Goal: Transaction & Acquisition: Download file/media

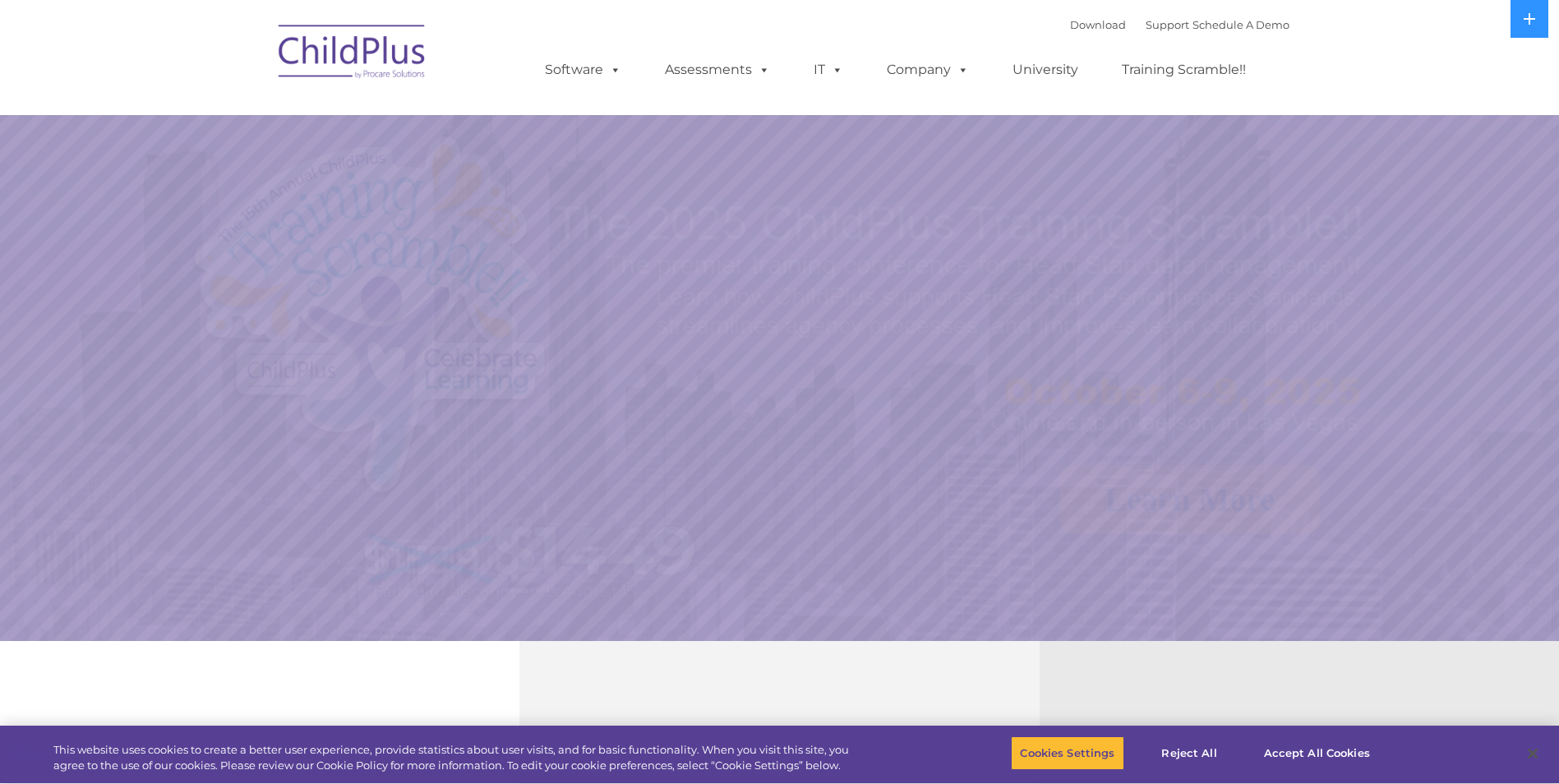
select select "MEDIUM"
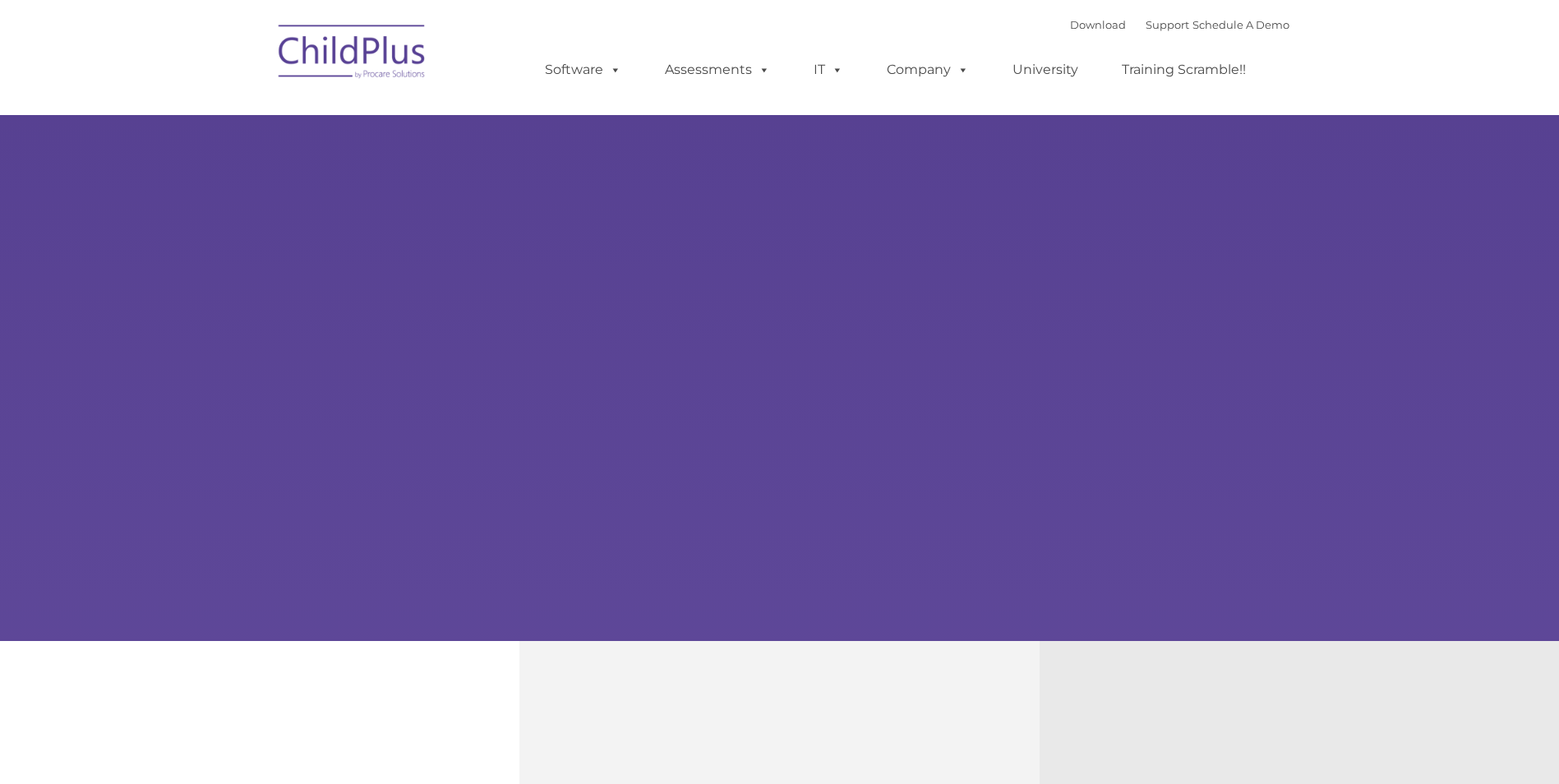
type input ""
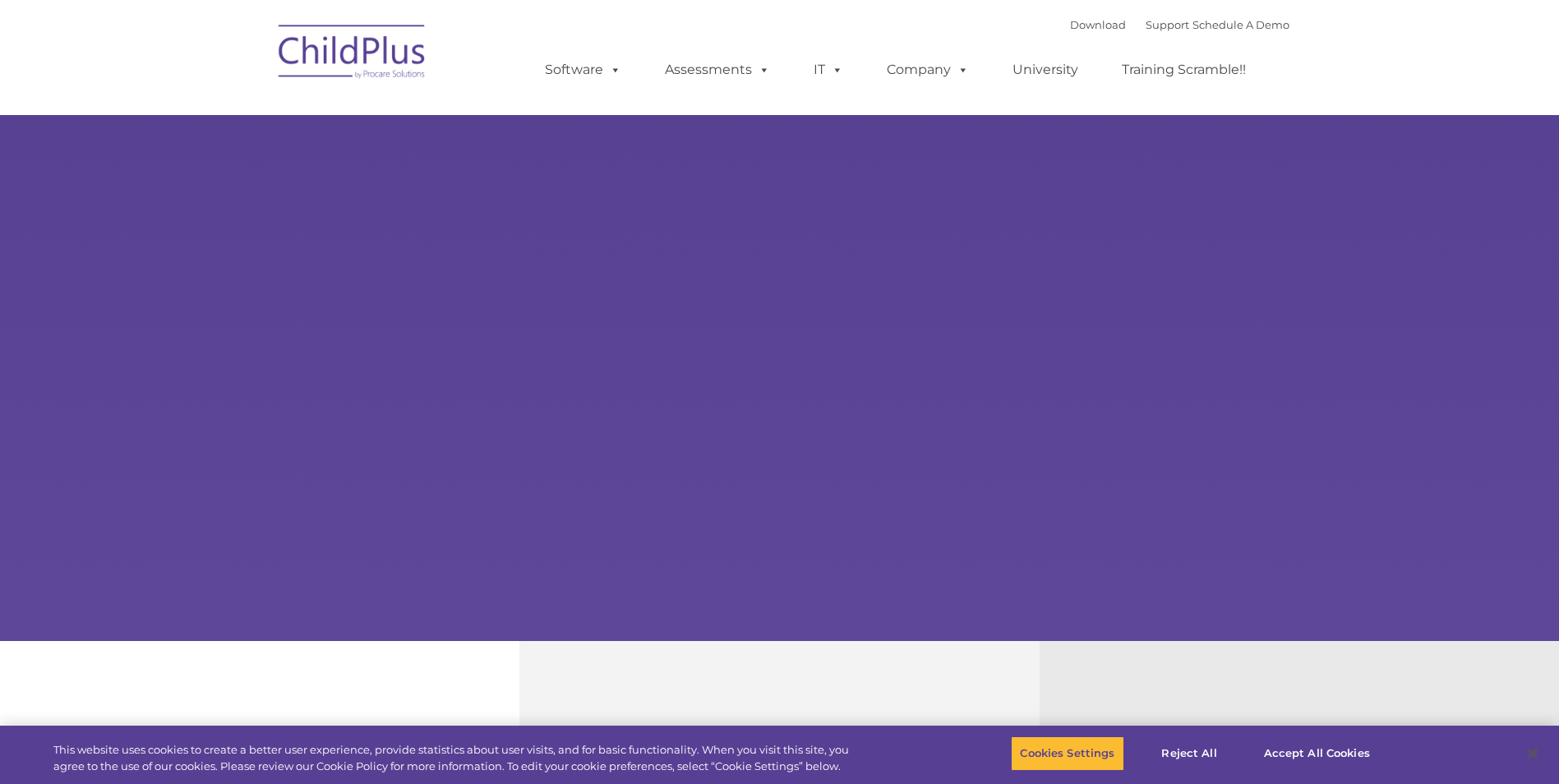
select select "MEDIUM"
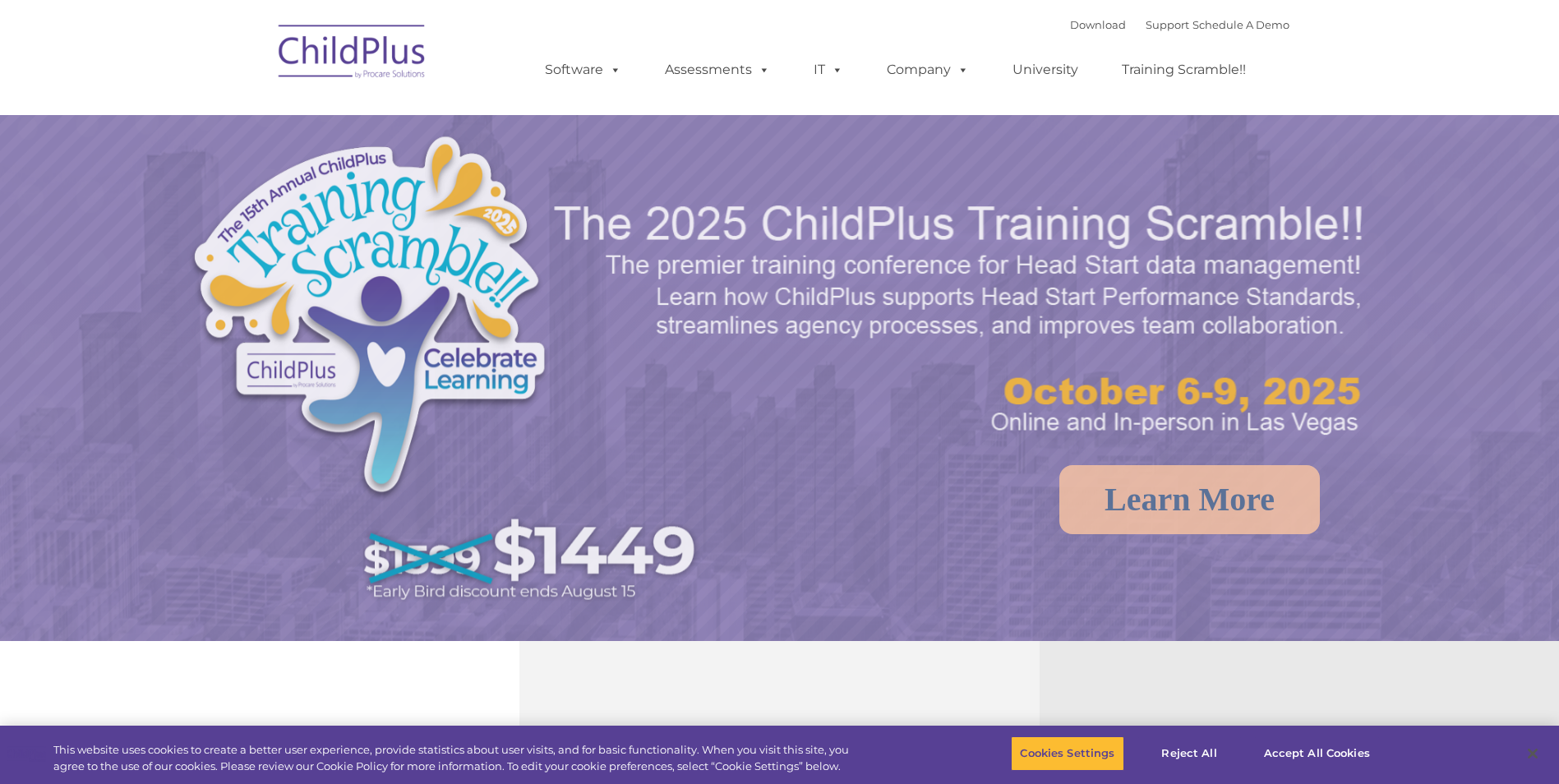
select select "MEDIUM"
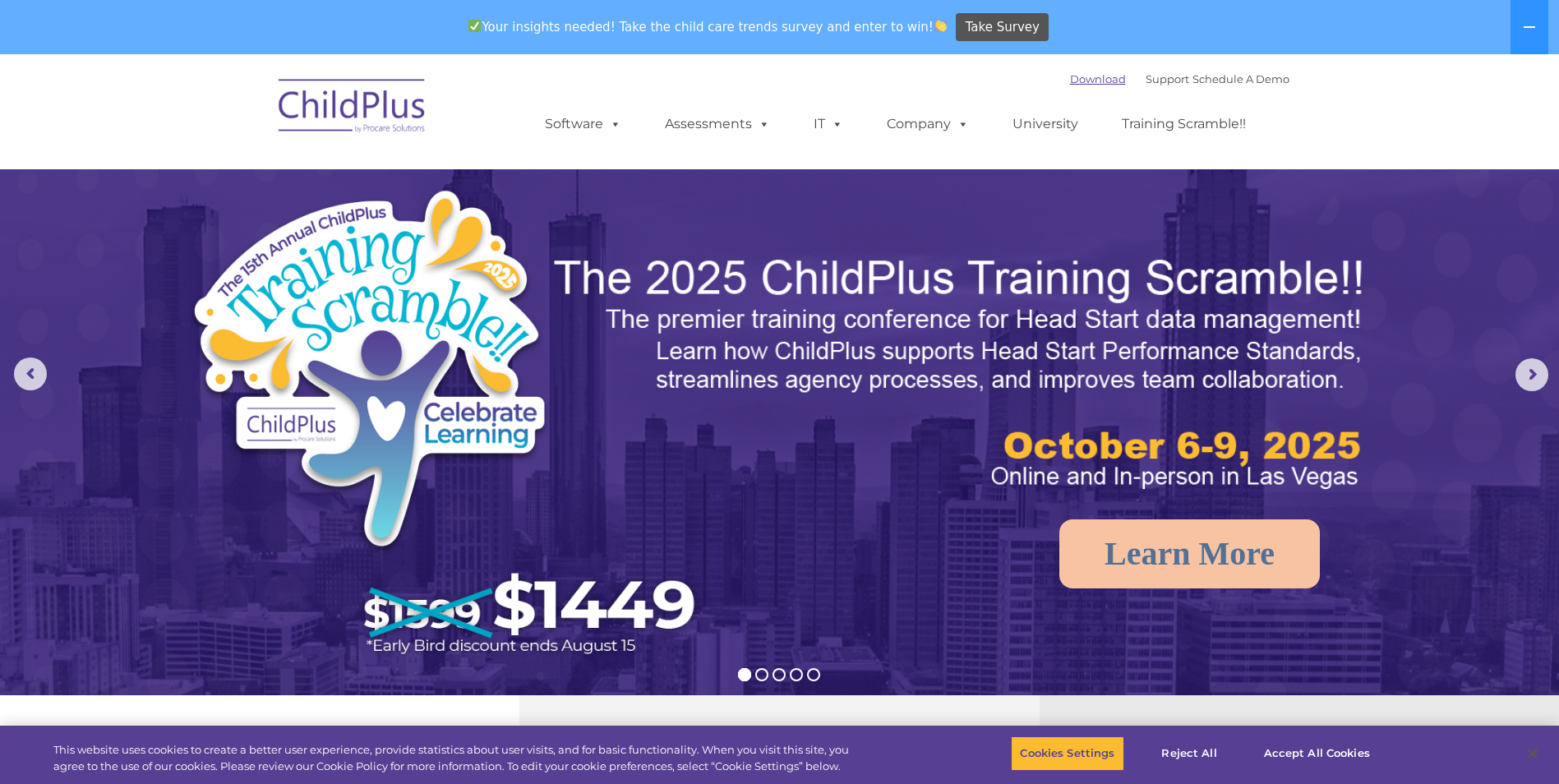
click at [1079, 81] on link "Download" at bounding box center [1098, 78] width 56 height 13
